Goal: Task Accomplishment & Management: Use online tool/utility

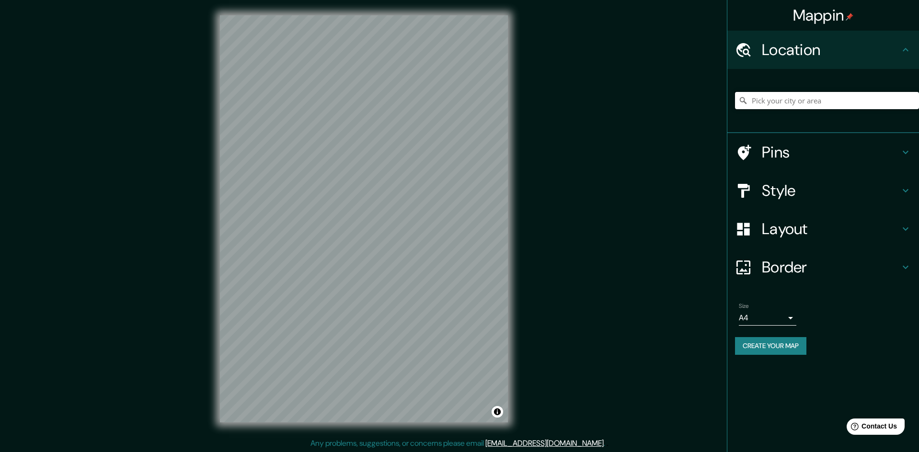
click at [781, 100] on input "Pick your city or area" at bounding box center [827, 100] width 184 height 17
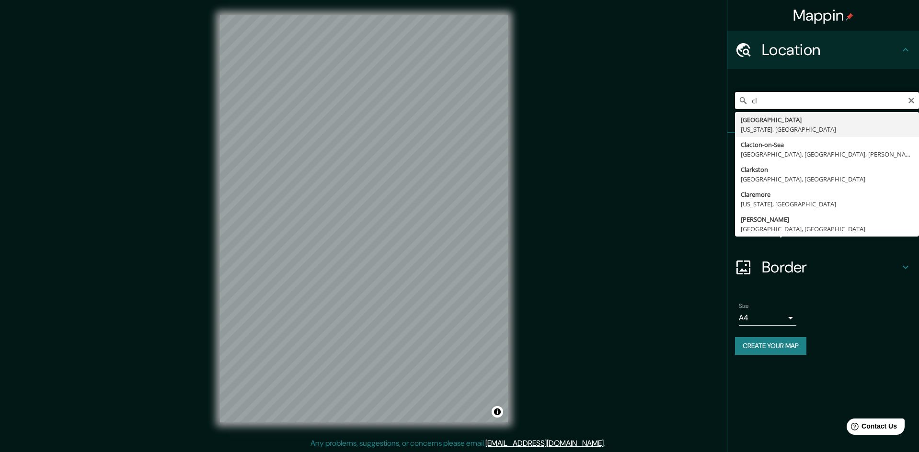
type input "c"
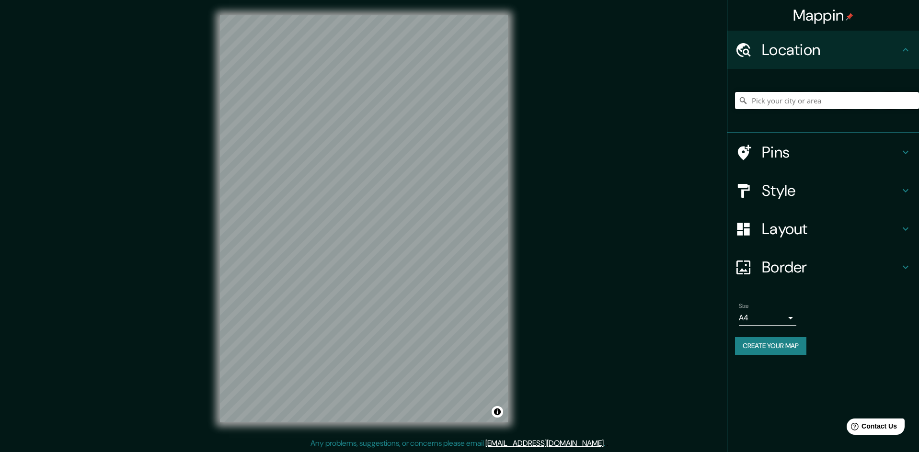
type input "a"
click at [800, 97] on input "[GEOGRAPHIC_DATA], [GEOGRAPHIC_DATA], [GEOGRAPHIC_DATA]" at bounding box center [827, 100] width 184 height 17
click at [915, 98] on input "[GEOGRAPHIC_DATA], [GEOGRAPHIC_DATA], [GEOGRAPHIC_DATA]" at bounding box center [827, 100] width 184 height 17
type input "[GEOGRAPHIC_DATA], [GEOGRAPHIC_DATA], [GEOGRAPHIC_DATA]"
click at [910, 97] on icon "Clear" at bounding box center [911, 101] width 8 height 8
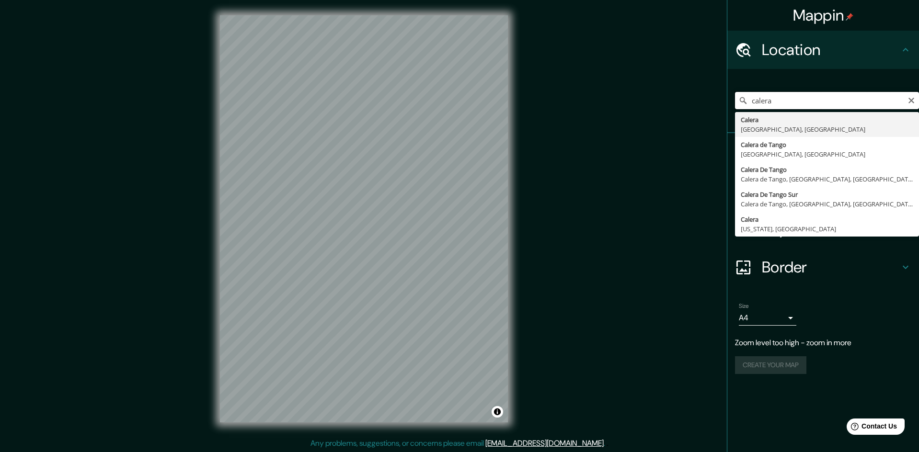
type input "calera"
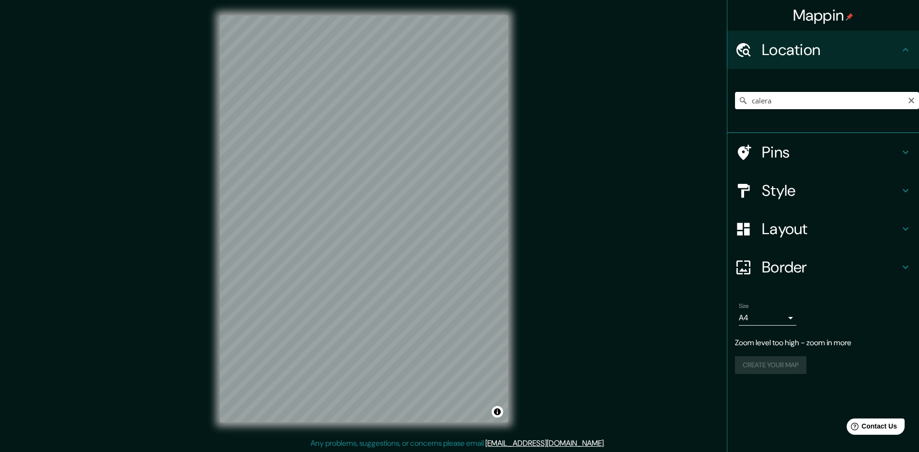
click at [138, 90] on div "Mappin Location [GEOGRAPHIC_DATA] [GEOGRAPHIC_DATA] [GEOGRAPHIC_DATA], [GEOGRAP…" at bounding box center [459, 226] width 919 height 453
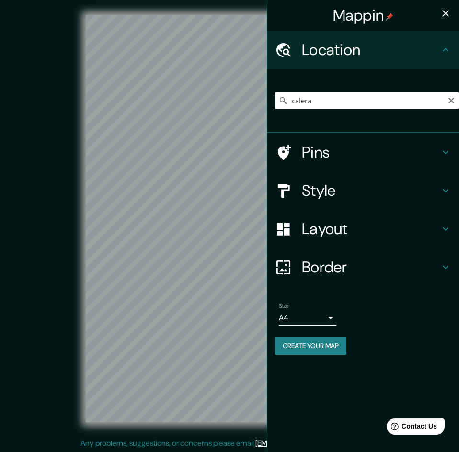
click at [450, 13] on icon "button" at bounding box center [445, 13] width 11 height 11
